Goal: Transaction & Acquisition: Purchase product/service

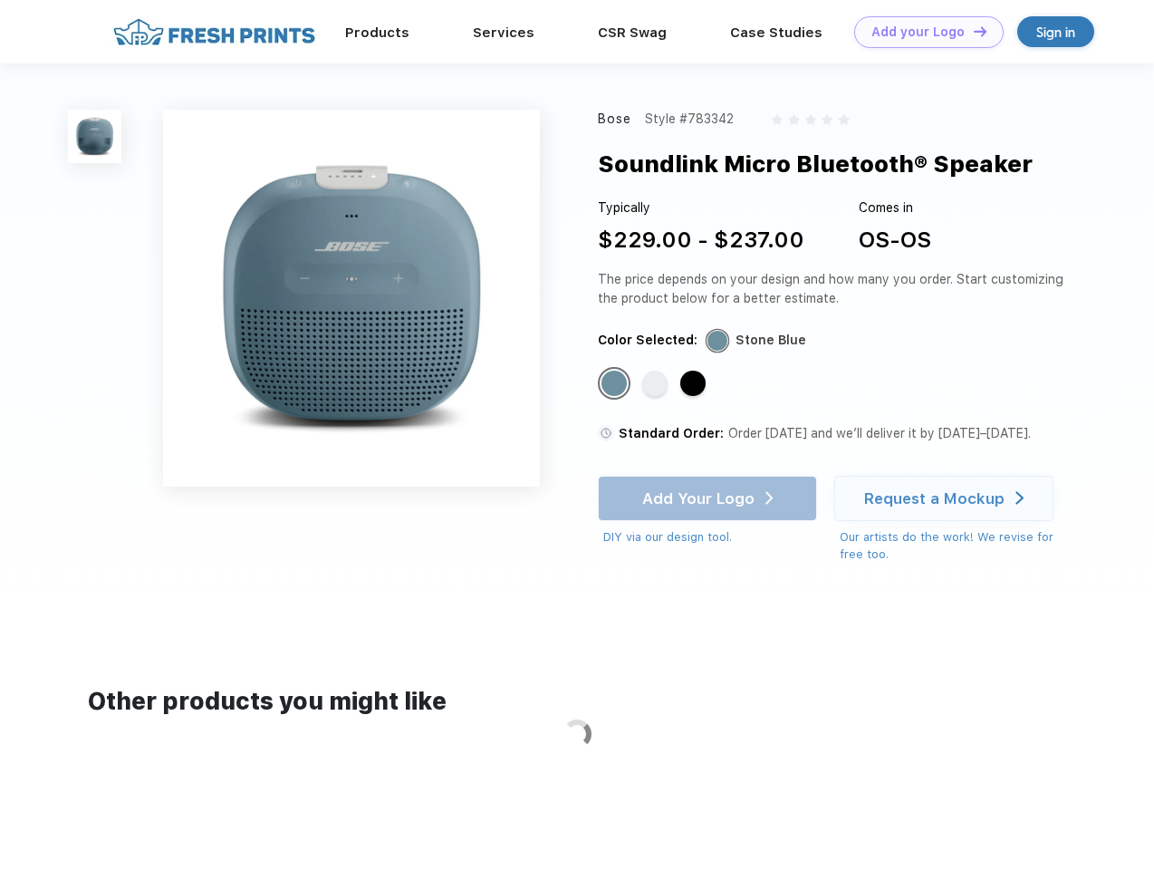
click at [922, 32] on link "Add your Logo Design Tool" at bounding box center [929, 32] width 150 height 32
click at [0, 0] on div "Design Tool" at bounding box center [0, 0] width 0 height 0
click at [972, 31] on link "Add your Logo Design Tool" at bounding box center [929, 32] width 150 height 32
click at [95, 136] on img at bounding box center [94, 136] width 53 height 53
click at [616, 384] on div "Standard Color" at bounding box center [614, 383] width 25 height 25
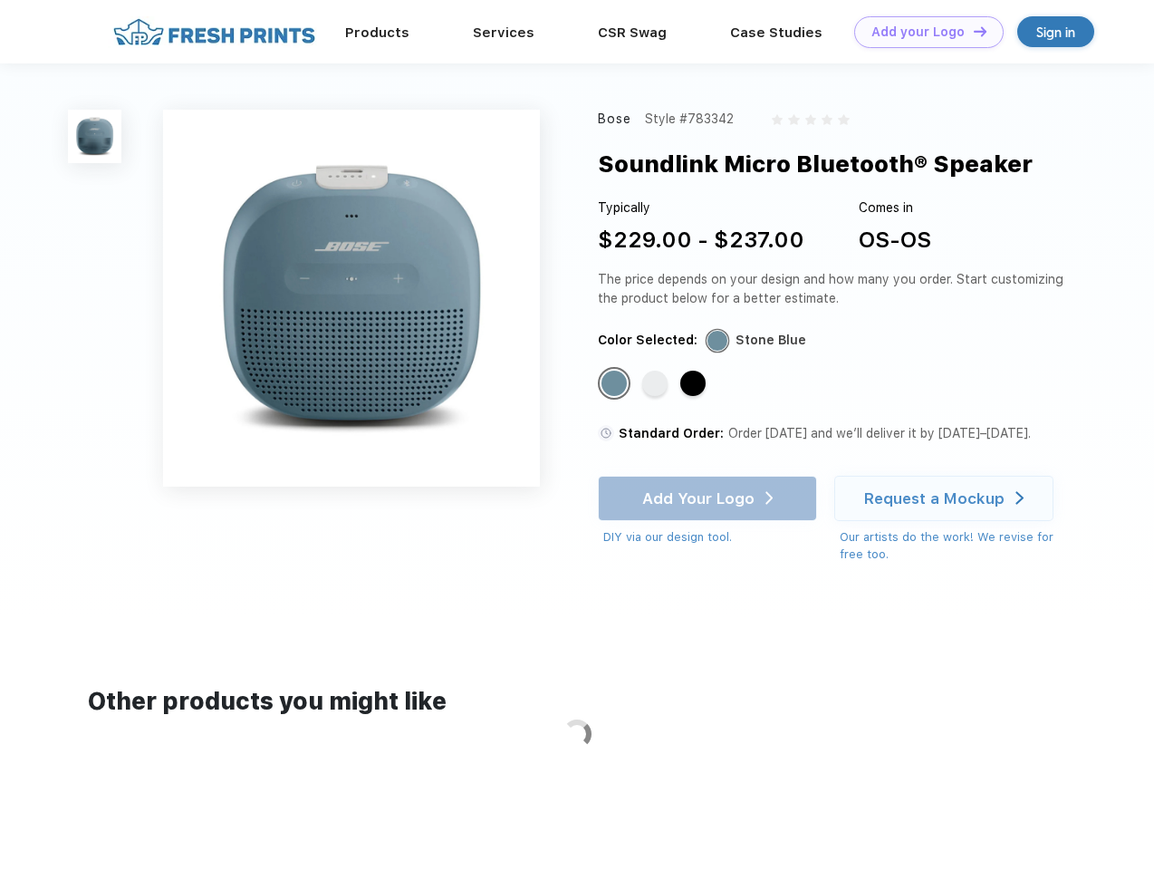
click at [657, 384] on div "Standard Color" at bounding box center [654, 383] width 25 height 25
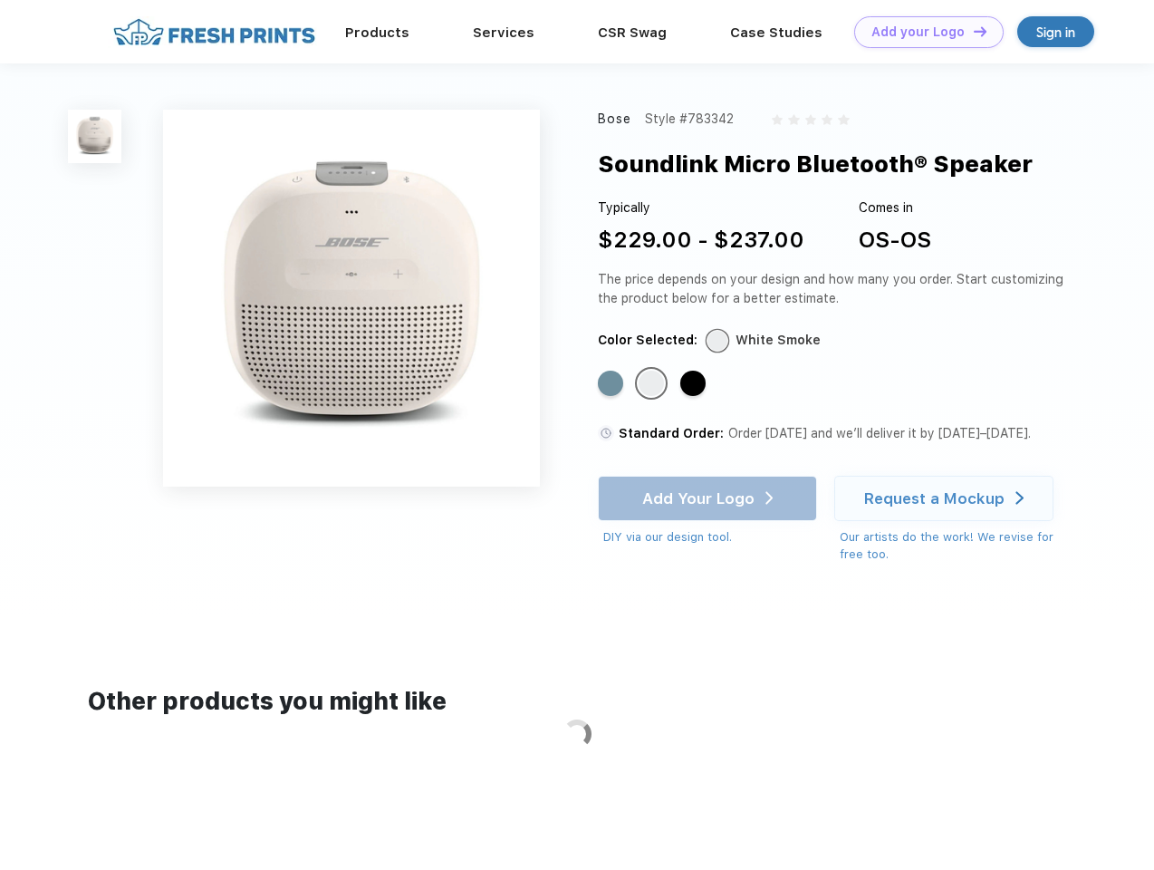
click at [695, 384] on div "Standard Color" at bounding box center [692, 383] width 25 height 25
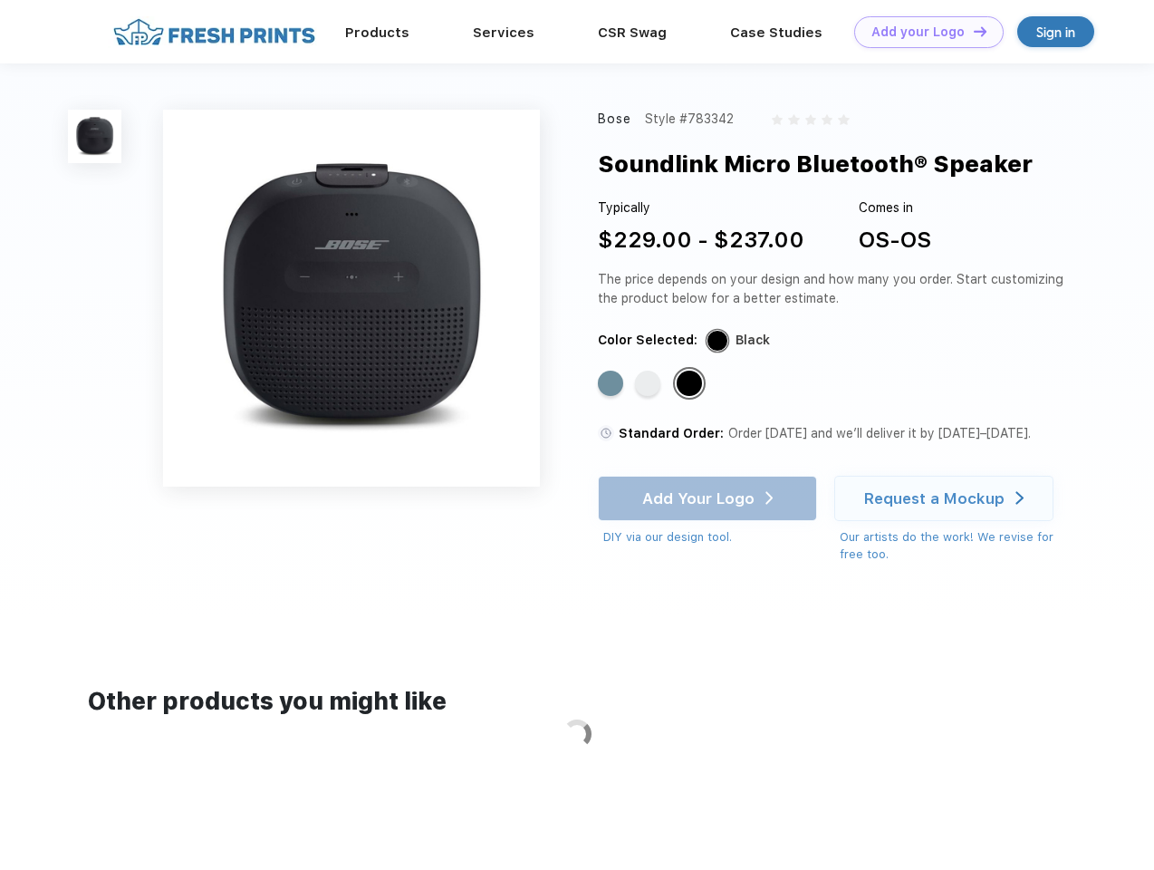
click at [709, 498] on div "Add Your Logo DIY via our design tool. Ah shoot! This product isn't up in our d…" at bounding box center [707, 511] width 219 height 71
click at [947, 498] on div "Request a Mockup" at bounding box center [934, 498] width 140 height 18
